Goal: Task Accomplishment & Management: Use online tool/utility

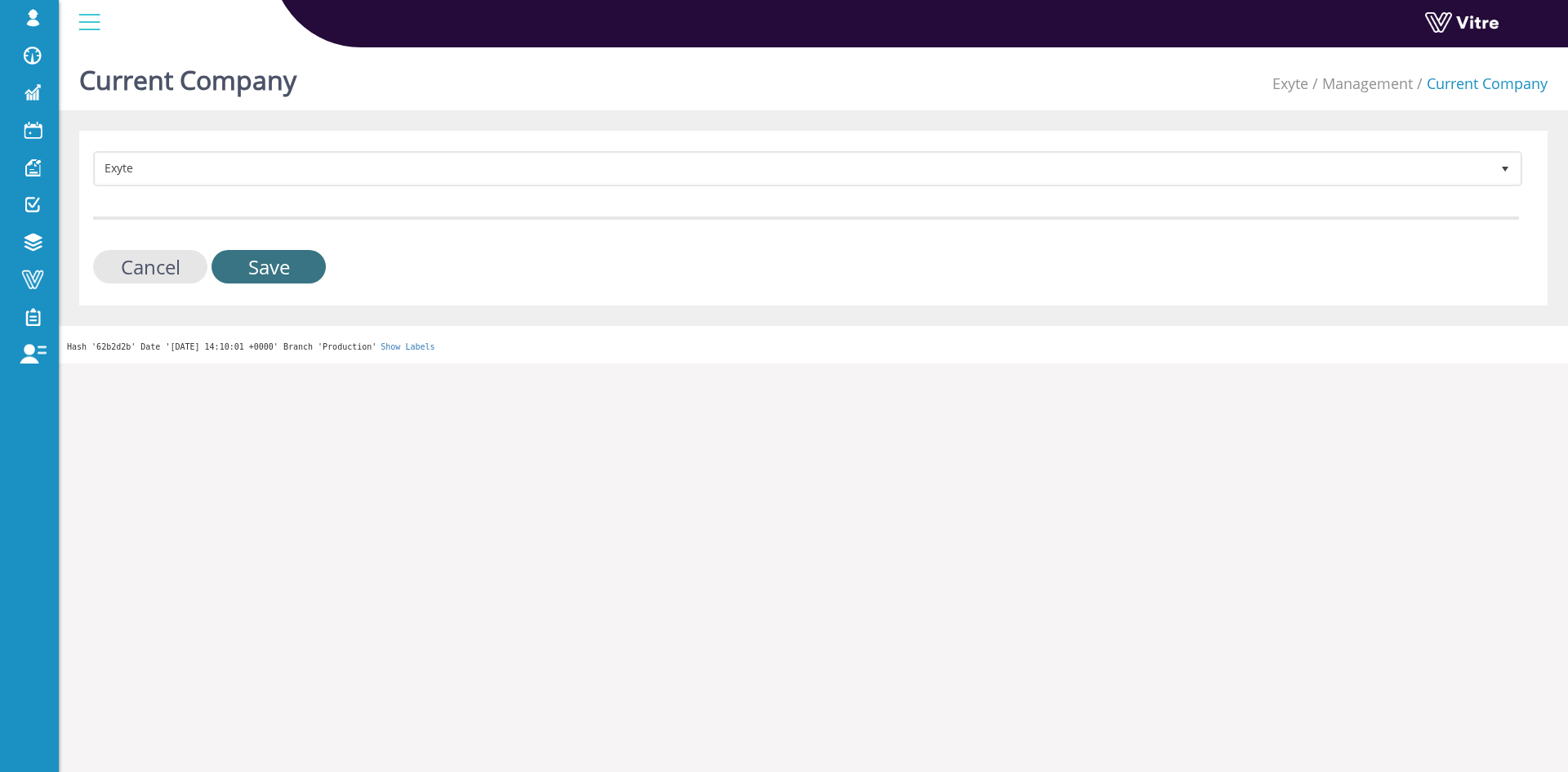
click at [313, 253] on input "Save" at bounding box center [268, 267] width 114 height 34
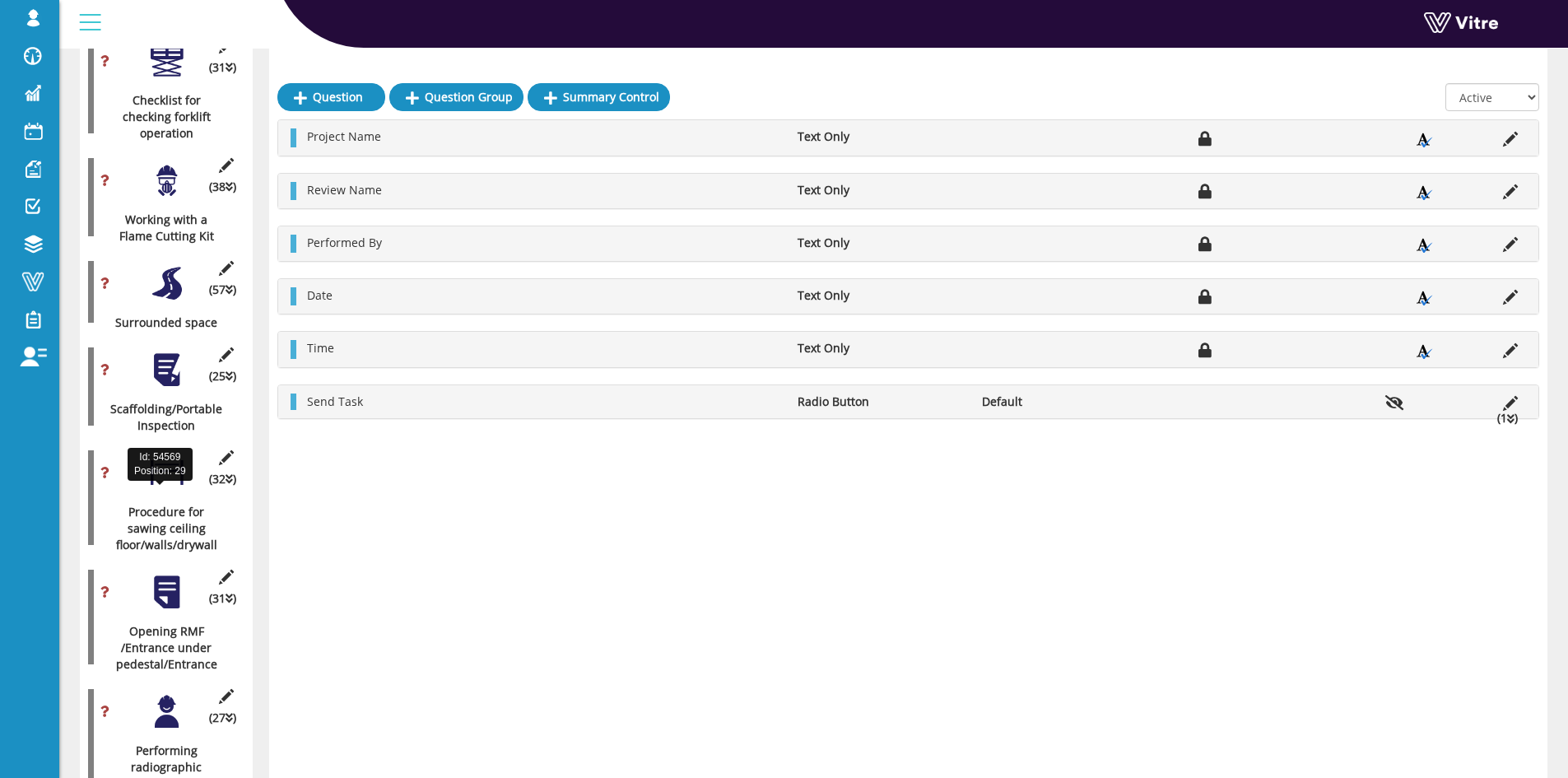
scroll to position [1728, 0]
